Goal: Information Seeking & Learning: Check status

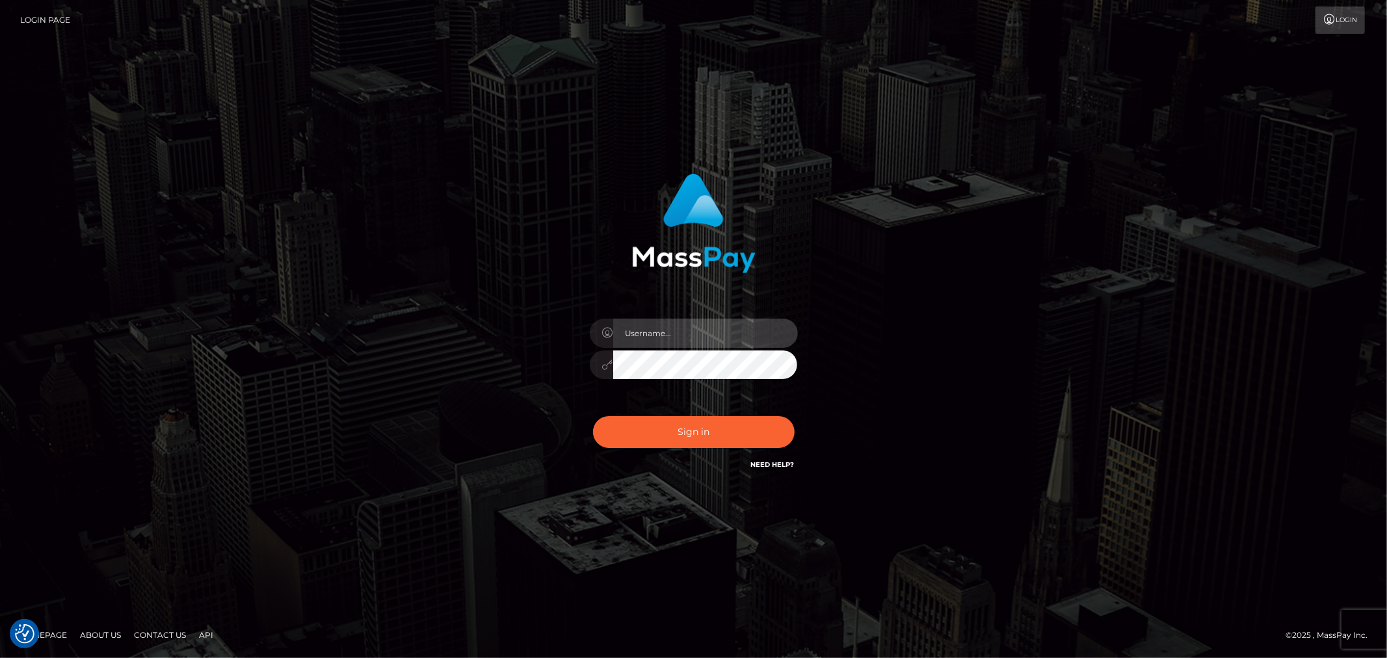
click at [759, 327] on input "text" at bounding box center [705, 333] width 185 height 29
type input "Ivan.B2"
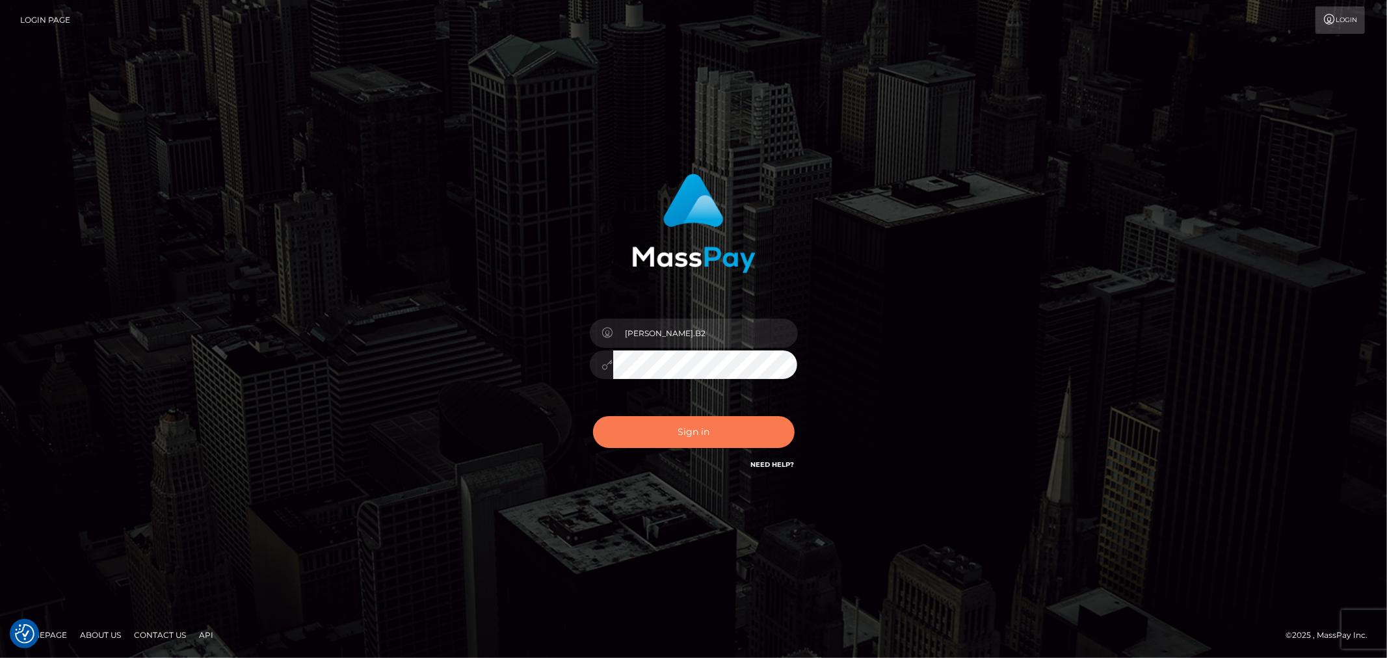
click at [691, 427] on button "Sign in" at bounding box center [694, 432] width 202 height 32
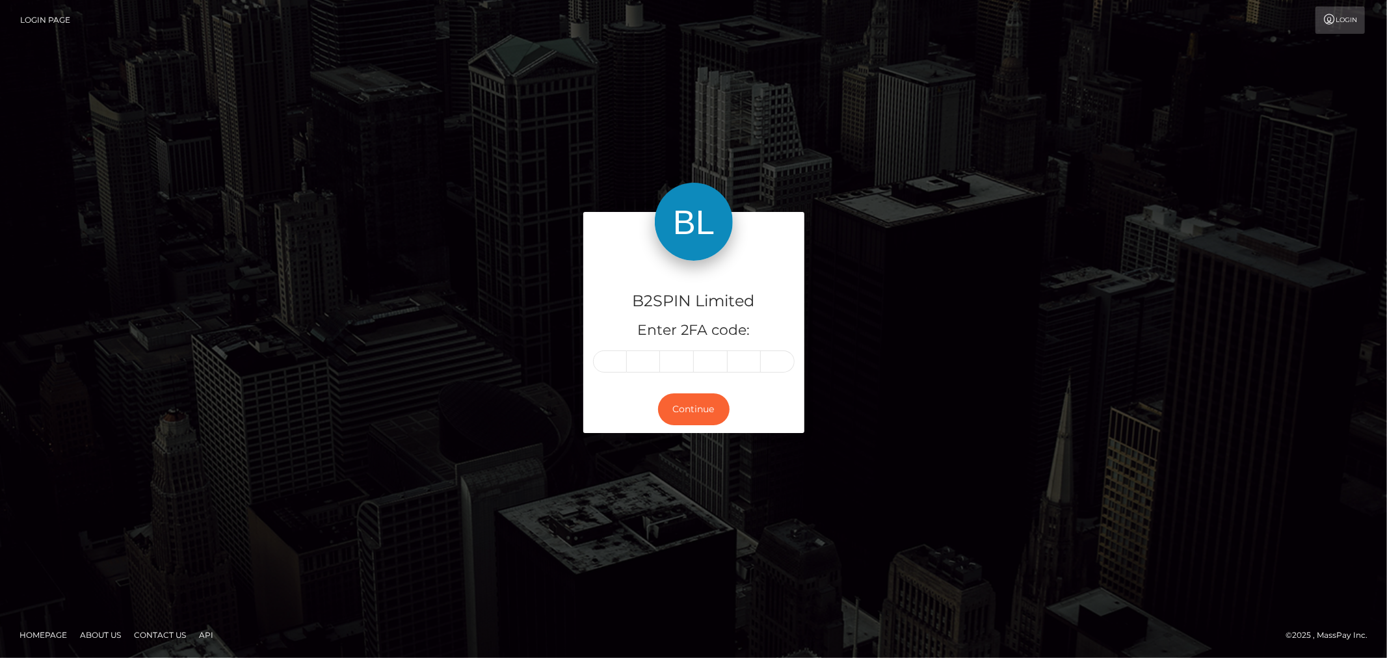
click at [611, 369] on input "text" at bounding box center [610, 362] width 34 height 22
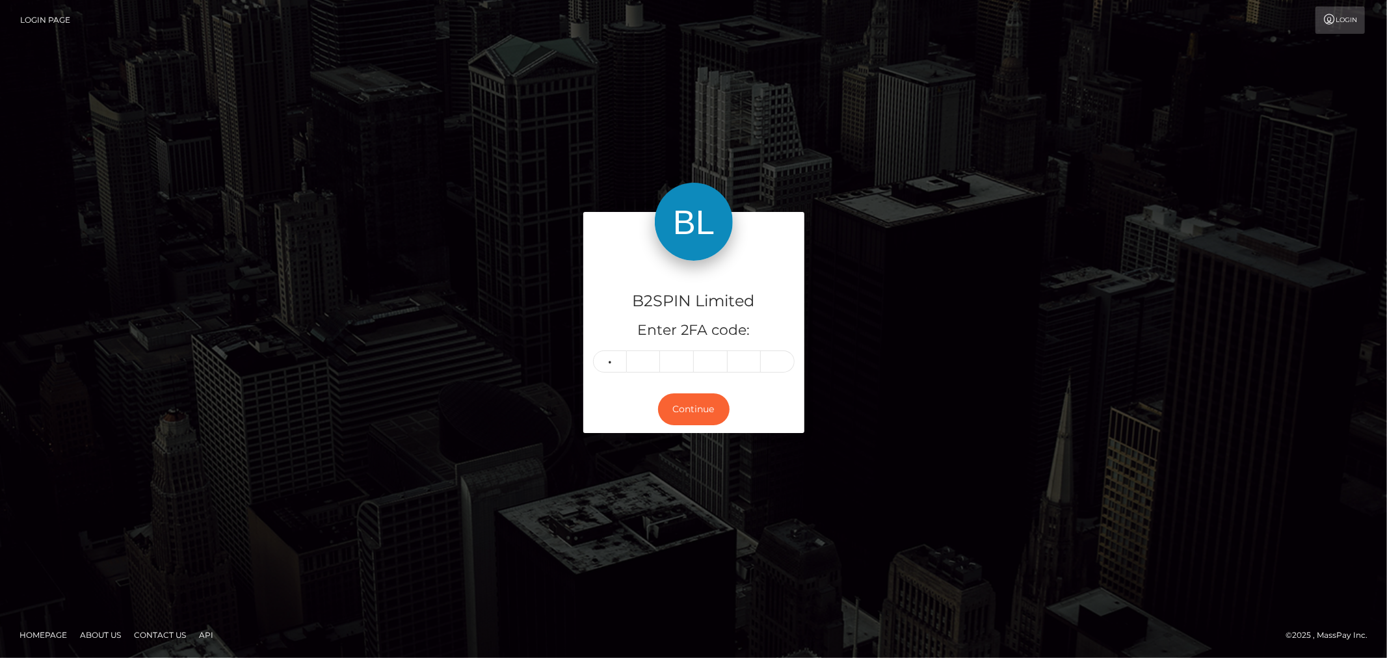
type input "5"
type input "1"
type input "2"
type input "8"
type input "3"
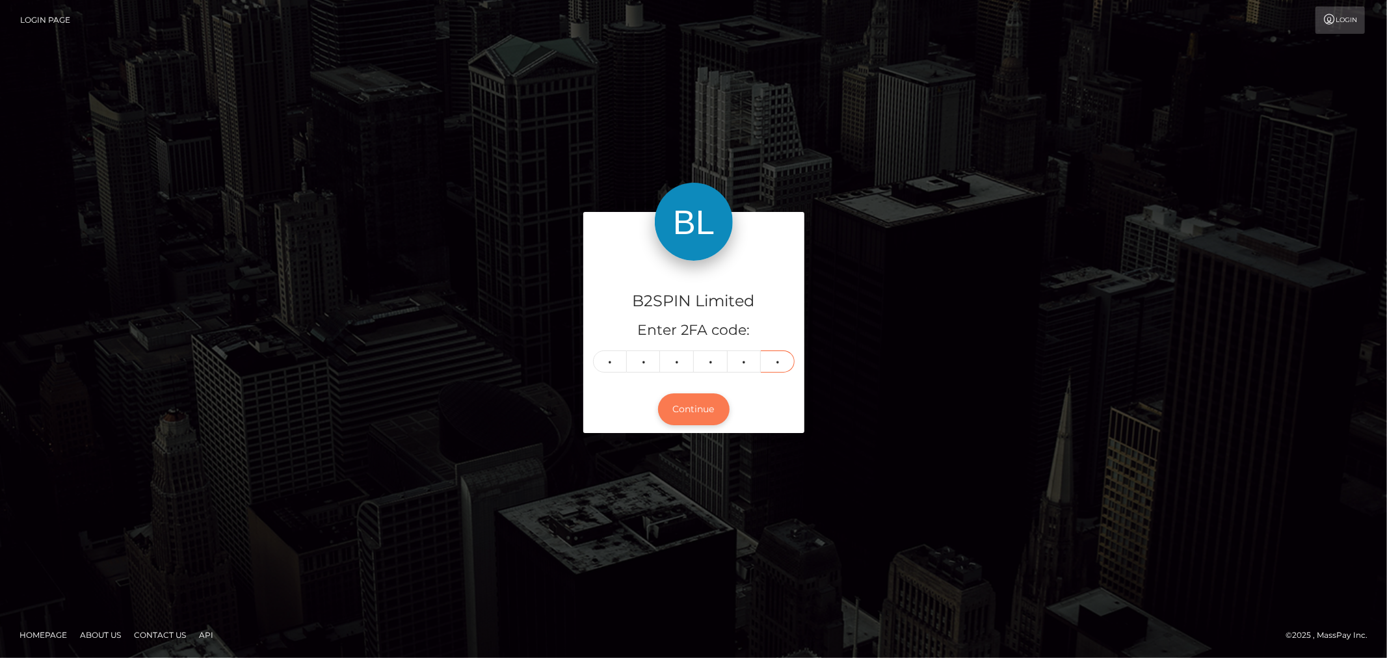
type input "3"
click at [706, 397] on button "Continue" at bounding box center [694, 409] width 72 height 32
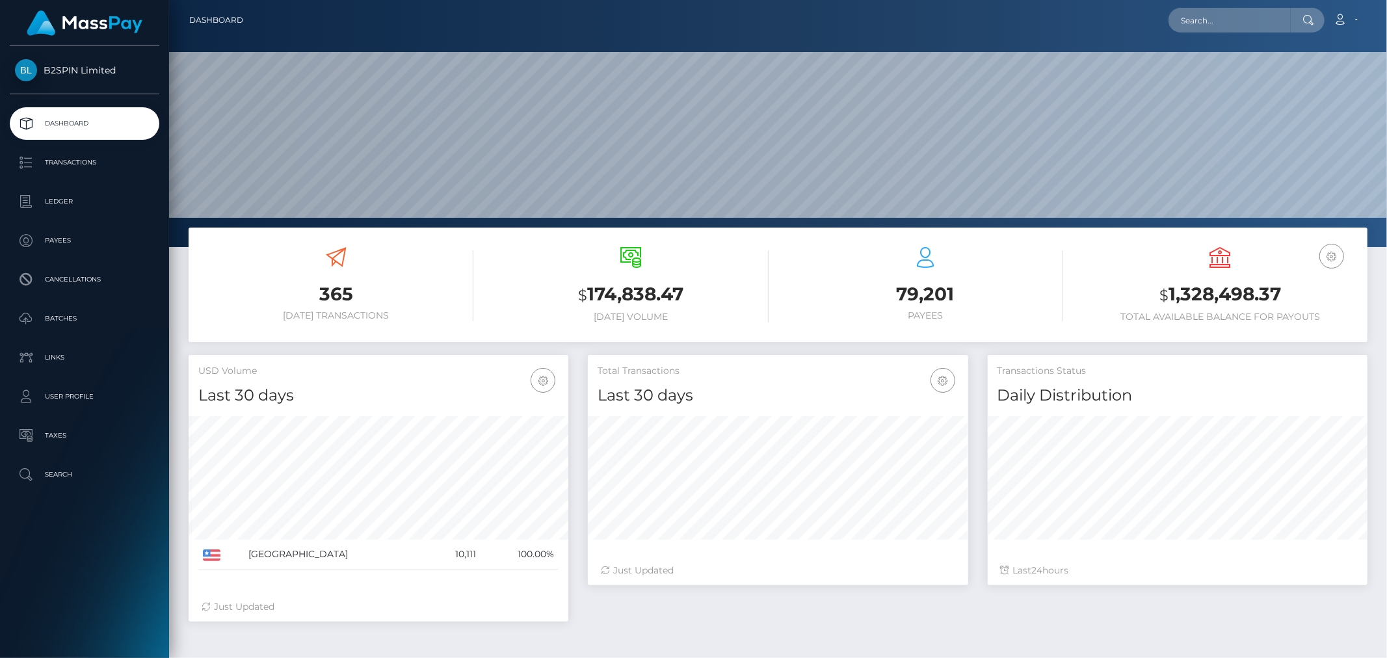
scroll to position [230, 380]
click at [1253, 286] on h3 "$ 1,328,498.37" at bounding box center [1220, 295] width 275 height 27
copy h3 "1,328,498.37"
click at [73, 200] on p "Ledger" at bounding box center [84, 202] width 139 height 20
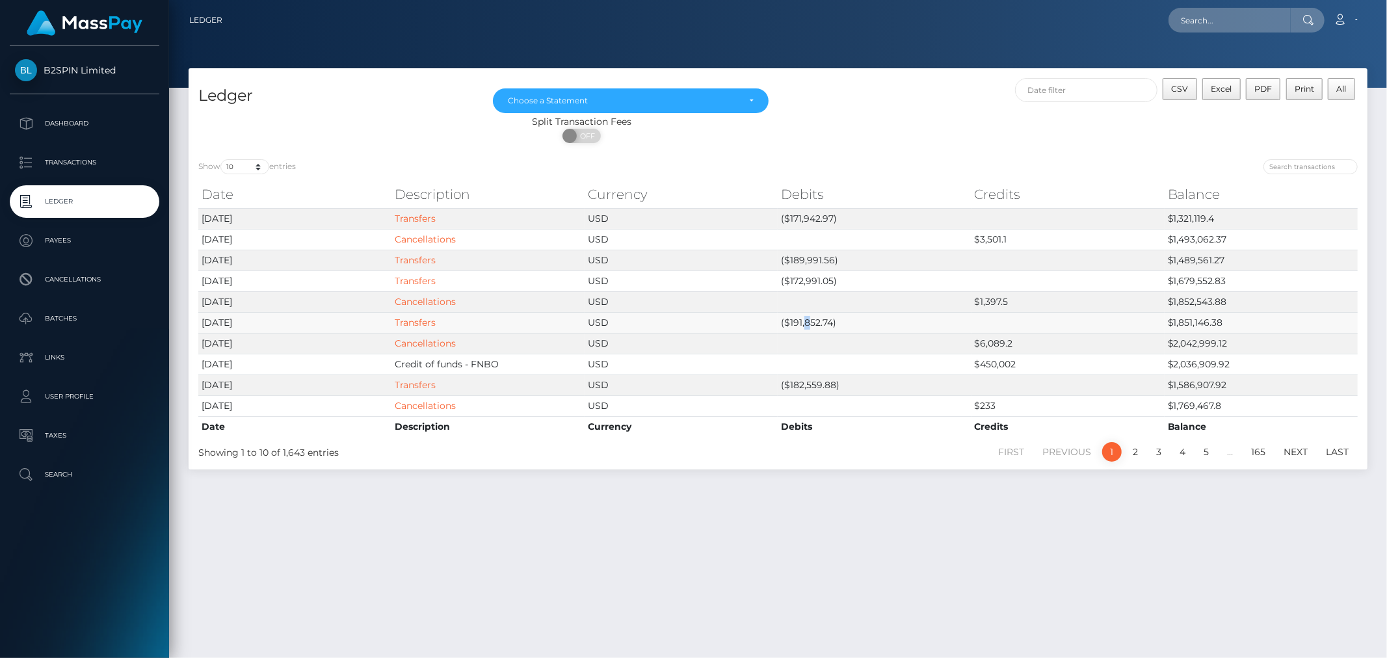
click at [807, 323] on td "($191,852.74)" at bounding box center [874, 322] width 193 height 21
click at [810, 323] on td "($191,852.74)" at bounding box center [874, 322] width 193 height 21
click at [820, 282] on td "($172,991.05)" at bounding box center [874, 281] width 193 height 21
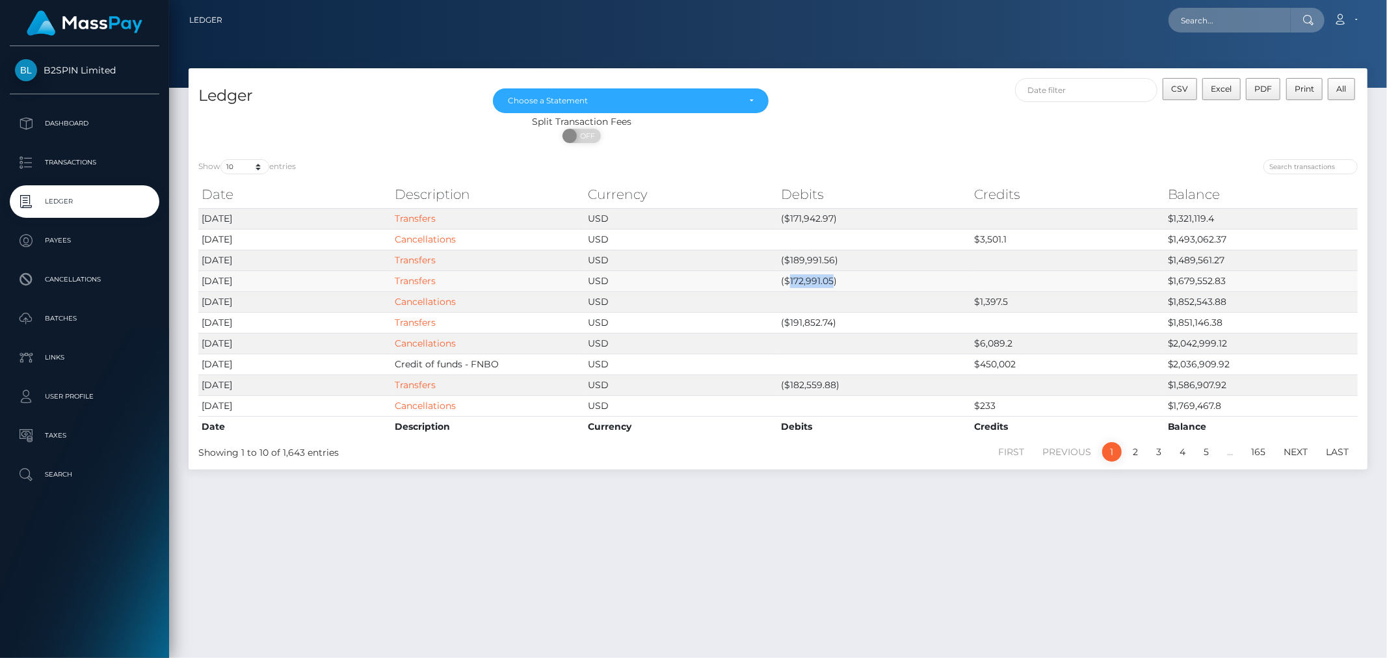
click at [820, 282] on td "($172,991.05)" at bounding box center [874, 281] width 193 height 21
copy td "172,991.05"
click at [814, 262] on td "($189,991.56)" at bounding box center [874, 260] width 193 height 21
copy td "189,991.56"
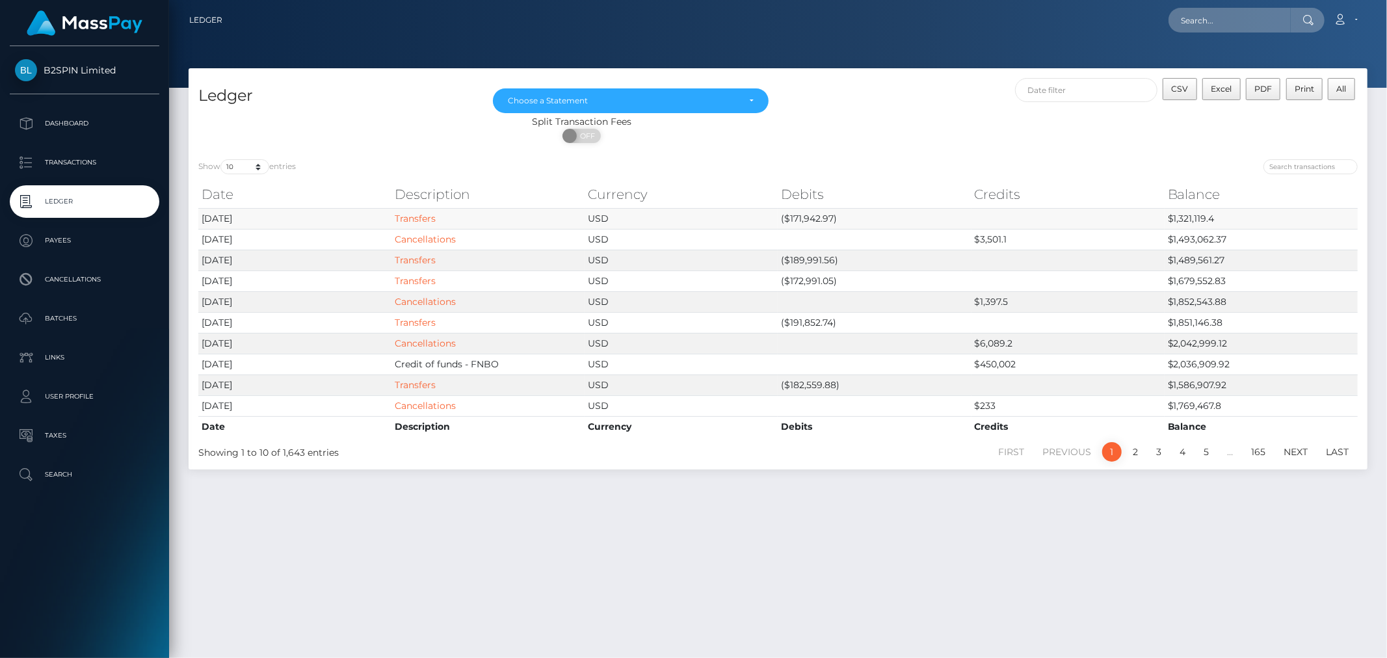
click at [820, 215] on td "($171,942.97)" at bounding box center [874, 218] width 193 height 21
copy td "171,942.97"
click at [960, 53] on div at bounding box center [778, 44] width 1218 height 88
